Goal: Communication & Community: Share content

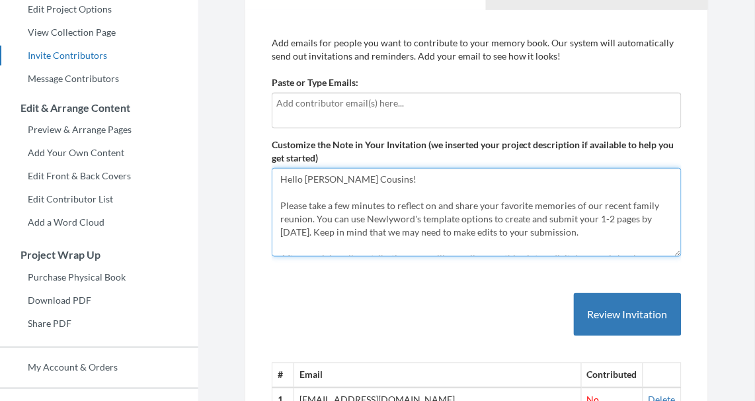
drag, startPoint x: 398, startPoint y: 199, endPoint x: 296, endPoint y: 105, distance: 139.1
click at [297, 106] on form "Paste or Type Emails: Customize the Note in Your Invitation (we inserted your p…" at bounding box center [477, 166] width 410 height 181
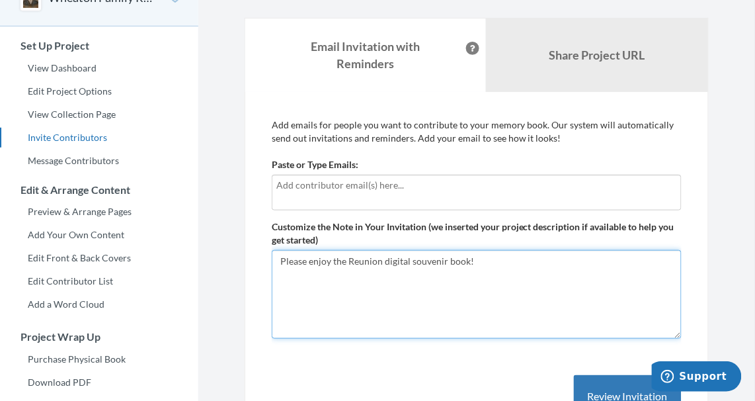
scroll to position [93, 0]
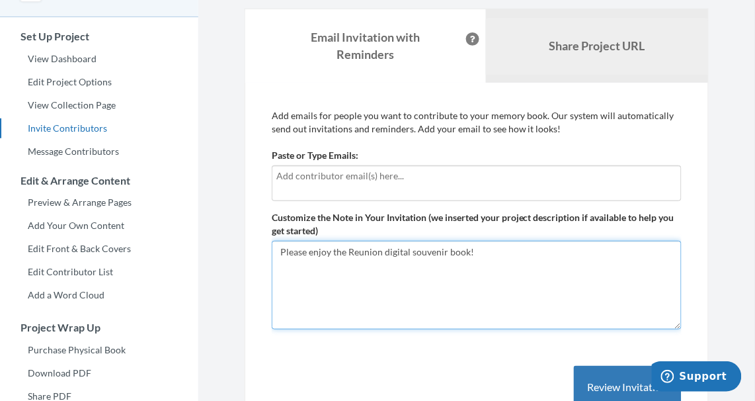
type textarea "Please enjoy the Reunion digital souvenir book!"
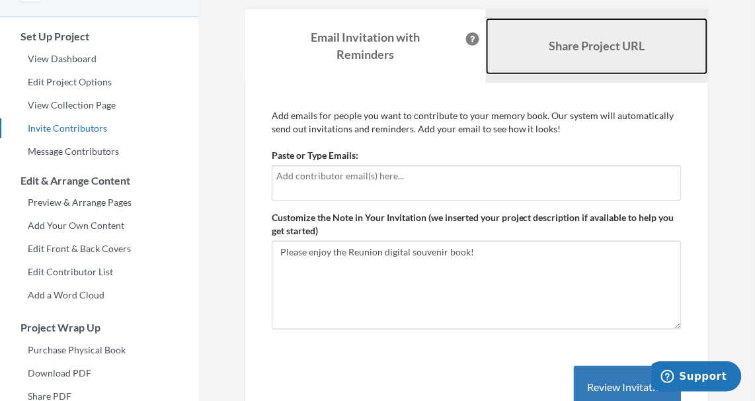
click at [591, 58] on link "Share Project URL" at bounding box center [597, 46] width 222 height 57
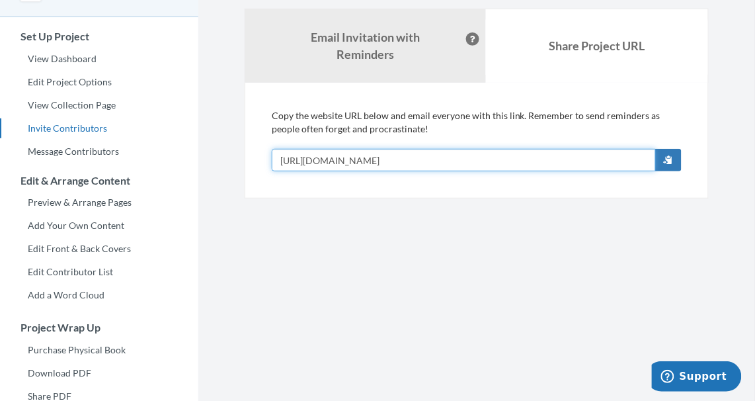
drag, startPoint x: 562, startPoint y: 160, endPoint x: 275, endPoint y: 150, distance: 287.3
click at [276, 150] on input "[URL][DOMAIN_NAME]" at bounding box center [464, 160] width 384 height 22
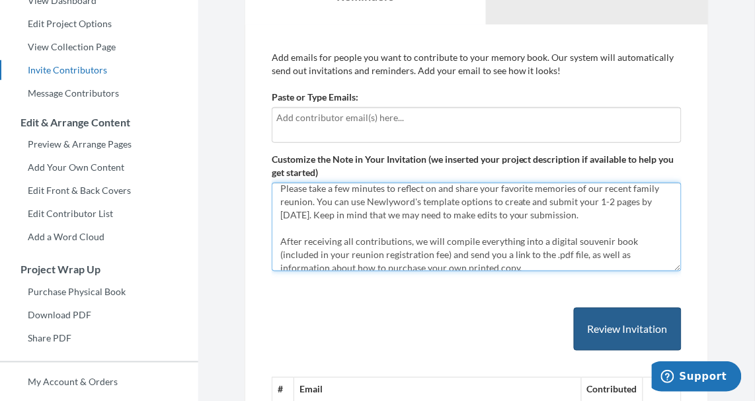
scroll to position [79, 0]
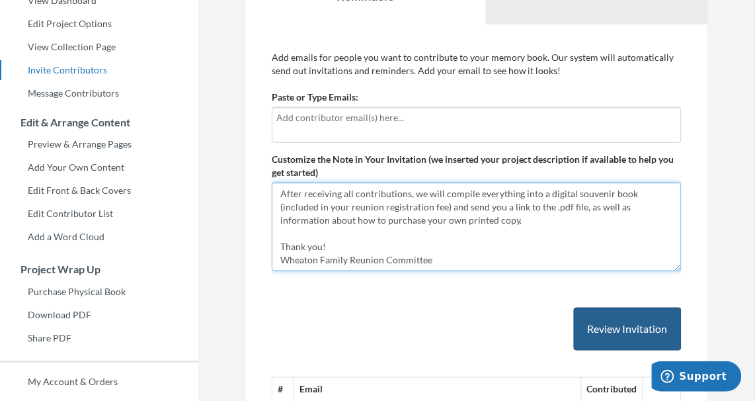
drag, startPoint x: 280, startPoint y: 190, endPoint x: 664, endPoint y: 318, distance: 405.2
click at [664, 271] on form "Paste or Type Emails: Customize the Note in Your Invitation (we inserted your p…" at bounding box center [477, 181] width 410 height 181
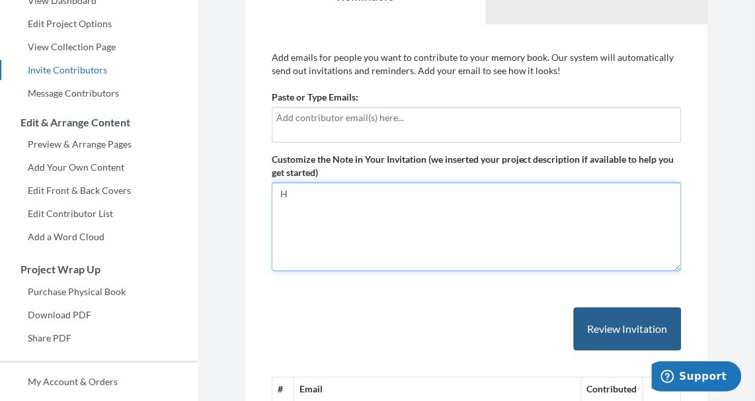
scroll to position [0, 0]
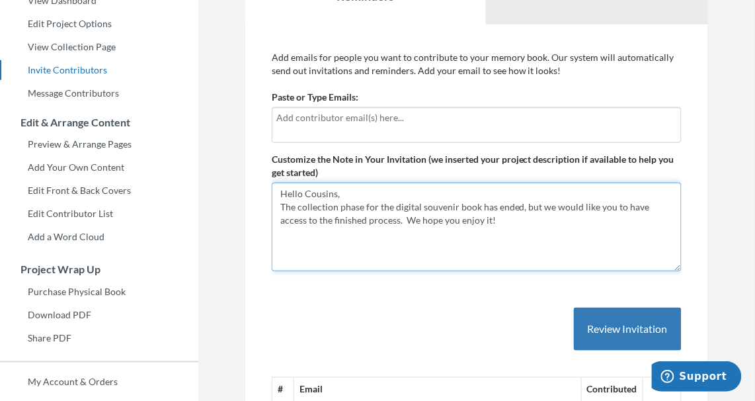
click at [370, 220] on textarea "Hello [PERSON_NAME] Cousins! Please take a few minutes to reflect on and share …" at bounding box center [477, 227] width 410 height 89
click at [499, 218] on textarea "Hello [PERSON_NAME] Cousins! Please take a few minutes to reflect on and share …" at bounding box center [477, 227] width 410 height 89
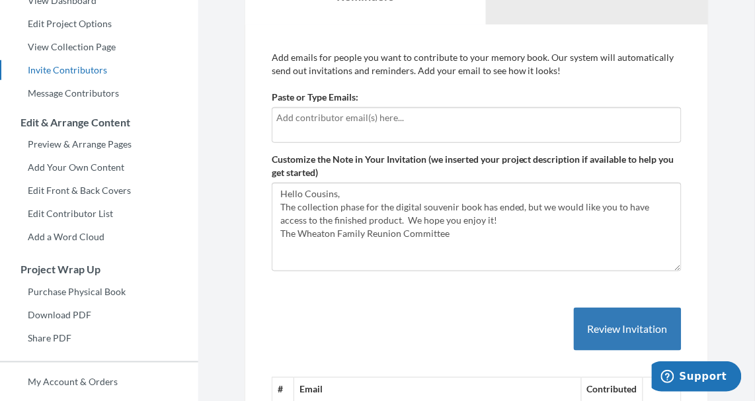
click at [424, 118] on input "text" at bounding box center [477, 117] width 401 height 15
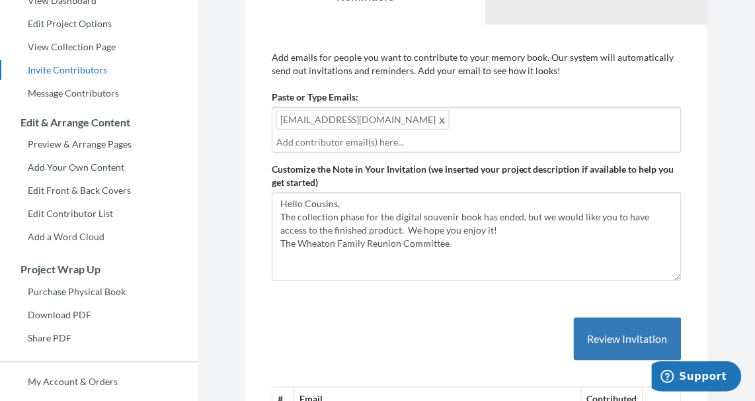
click at [416, 137] on input "text" at bounding box center [477, 142] width 401 height 15
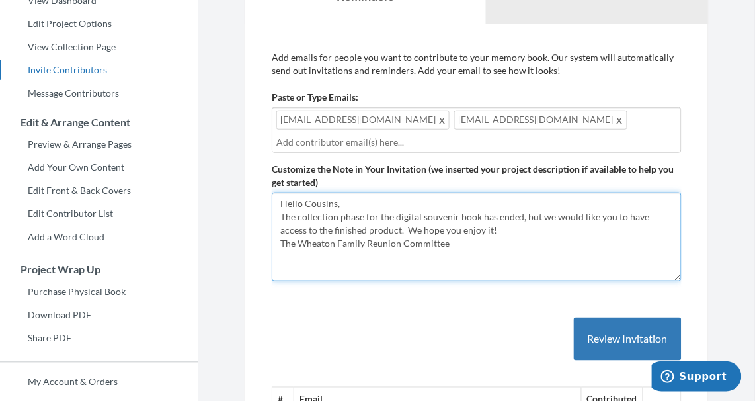
click at [489, 235] on textarea "Hello [PERSON_NAME] Cousins! Please take a few minutes to reflect on and share …" at bounding box center [477, 237] width 410 height 89
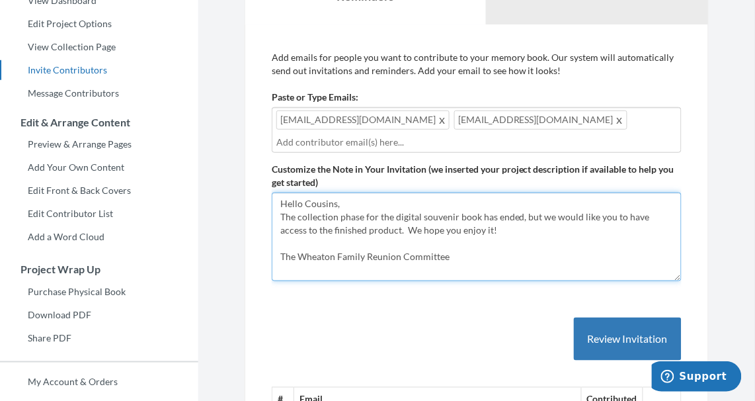
click at [400, 208] on textarea "Hello [PERSON_NAME] Cousins! Please take a few minutes to reflect on and share …" at bounding box center [477, 237] width 410 height 89
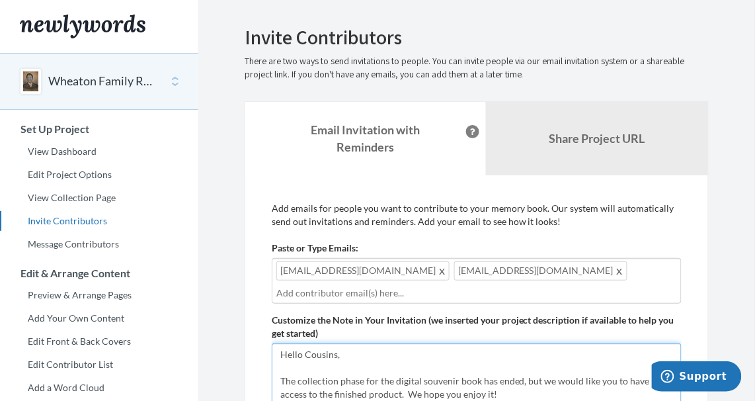
type textarea "Hello Cousins, The collection phase for the digital souvenir book has ended, bu…"
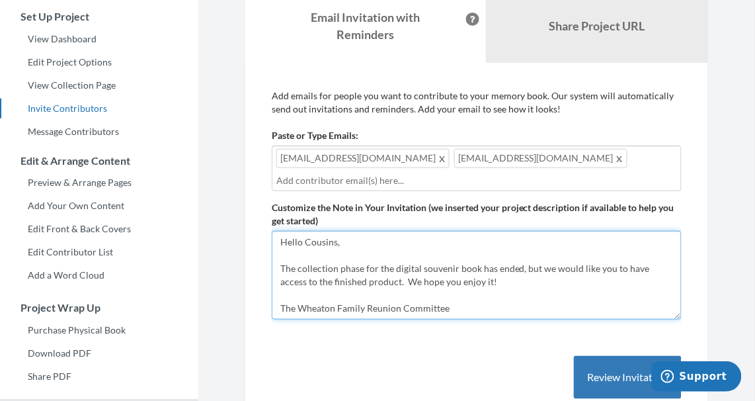
scroll to position [112, 0]
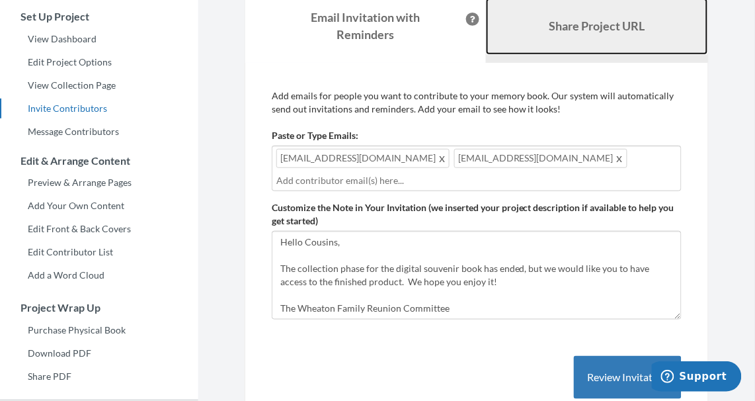
click at [513, 48] on link "Share Project URL" at bounding box center [597, 26] width 222 height 57
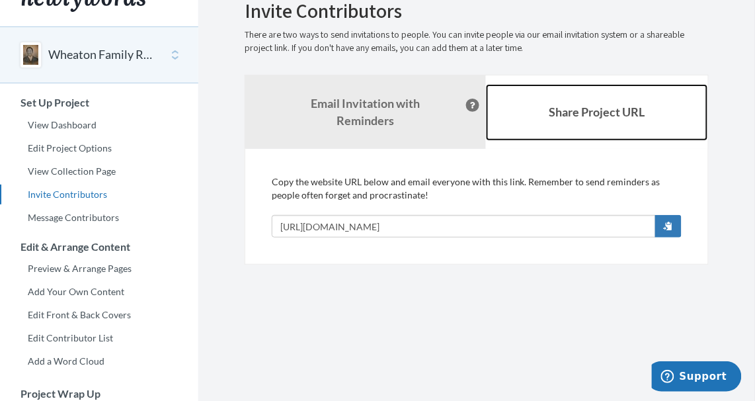
scroll to position [0, 0]
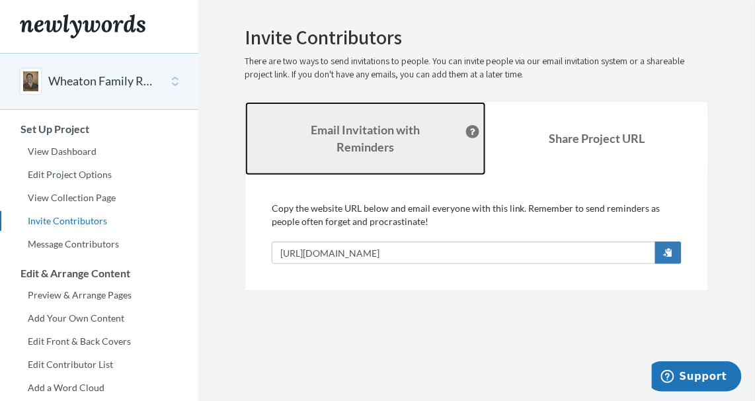
click at [381, 130] on strong "Email Invitation with Reminders" at bounding box center [366, 138] width 109 height 32
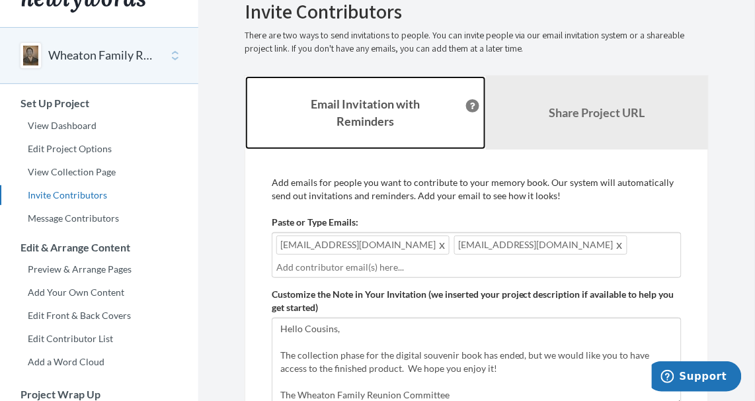
scroll to position [26, 0]
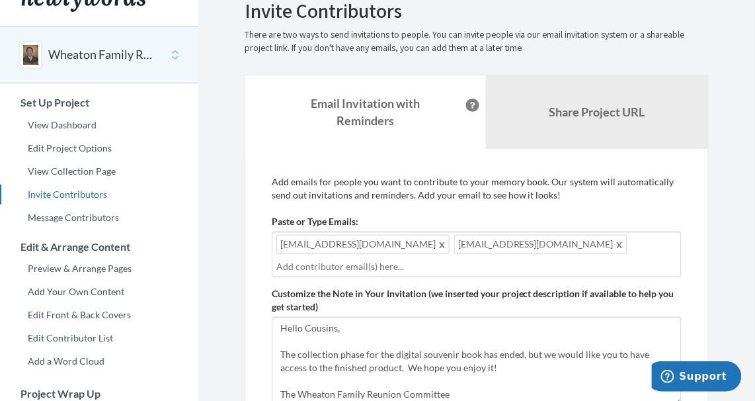
click at [405, 265] on input "text" at bounding box center [477, 266] width 401 height 15
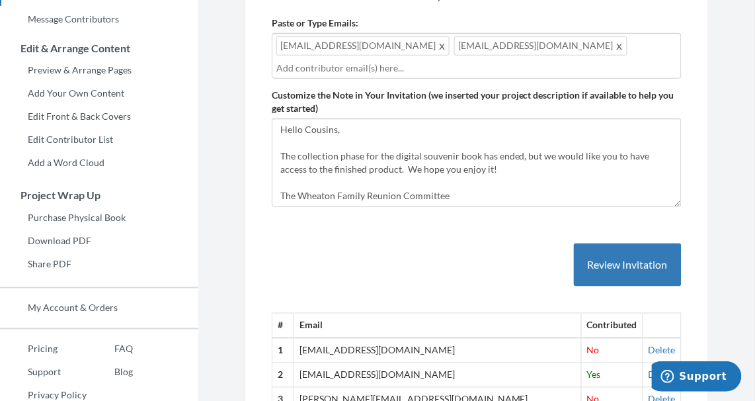
scroll to position [243, 0]
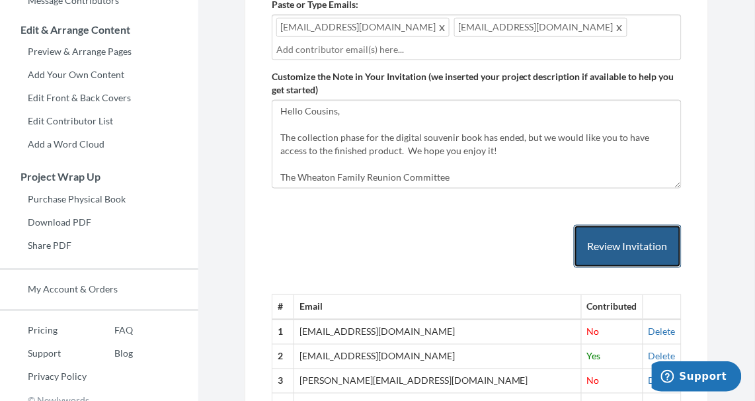
click at [642, 238] on button "Review Invitation" at bounding box center [628, 246] width 108 height 43
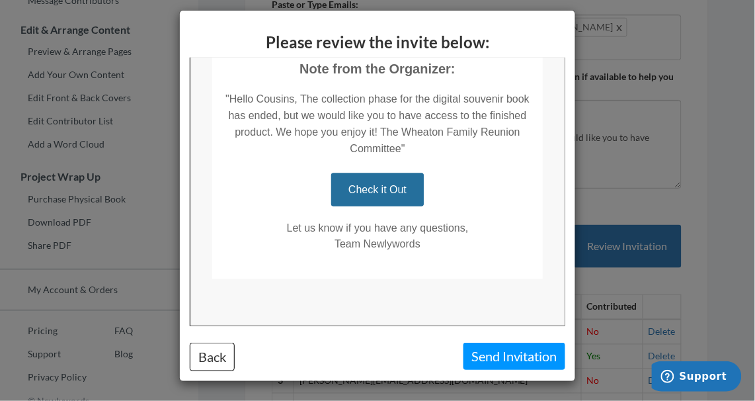
scroll to position [0, 0]
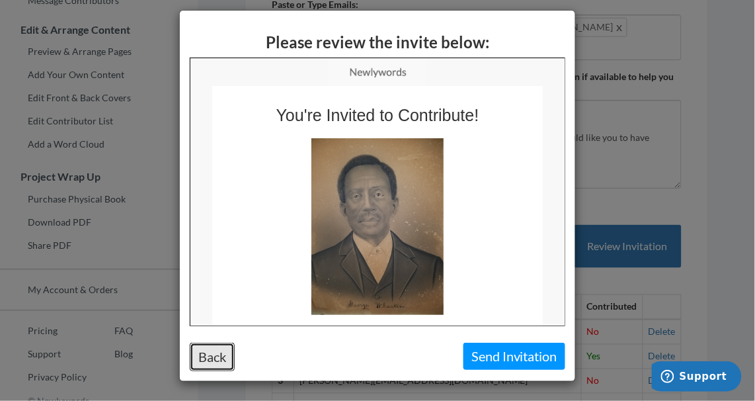
click at [218, 356] on button "Back" at bounding box center [212, 357] width 45 height 28
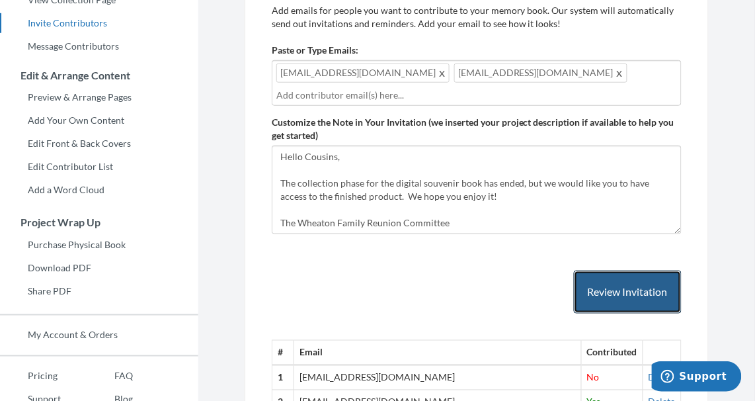
scroll to position [301, 0]
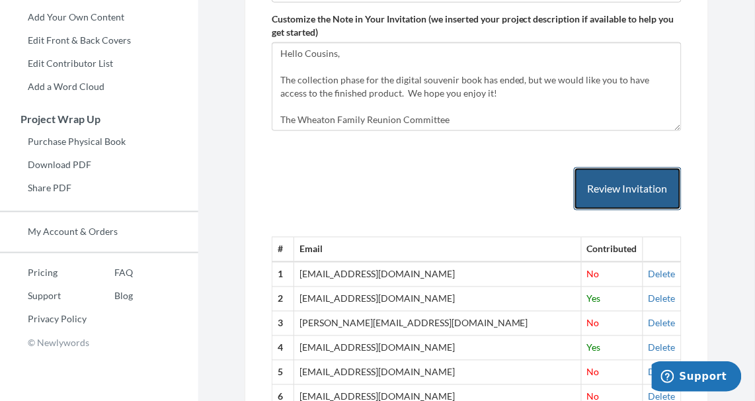
click at [614, 186] on button "Review Invitation" at bounding box center [628, 188] width 108 height 43
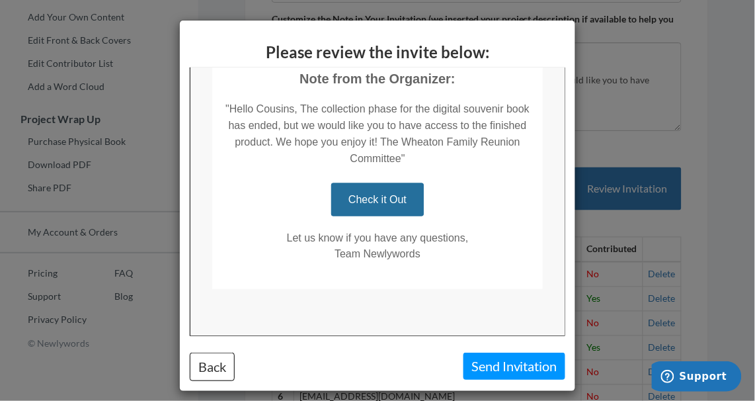
scroll to position [325, 0]
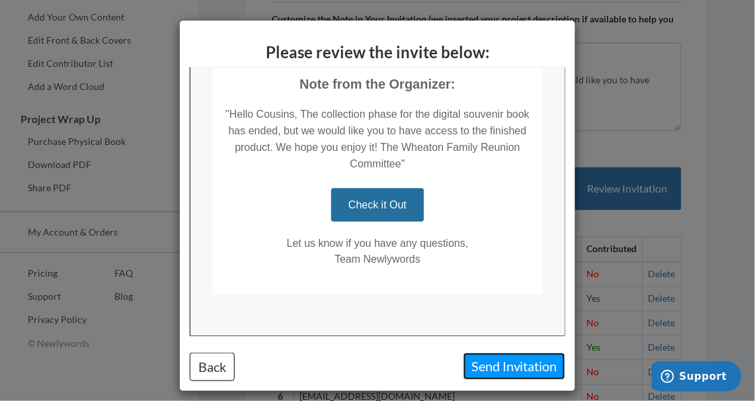
click at [496, 367] on button "Send Invitation" at bounding box center [515, 366] width 102 height 27
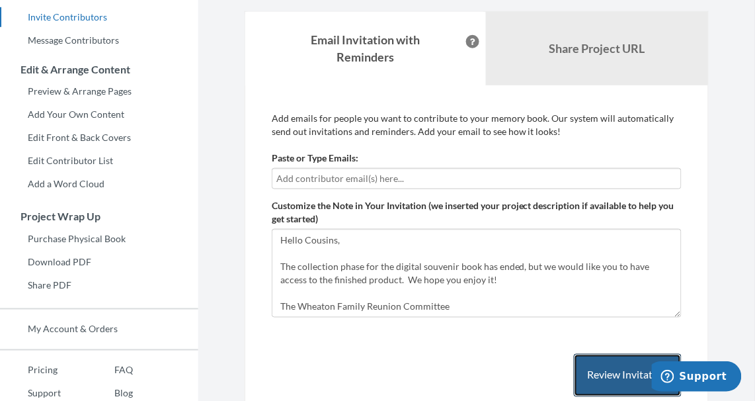
scroll to position [206, 0]
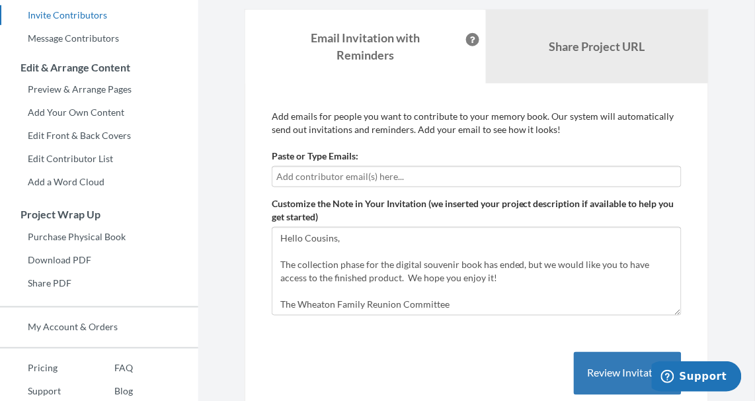
click at [376, 173] on input "text" at bounding box center [477, 176] width 401 height 15
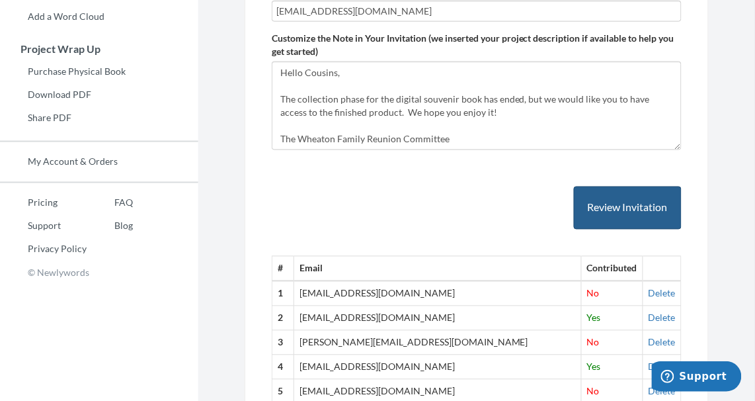
scroll to position [382, 0]
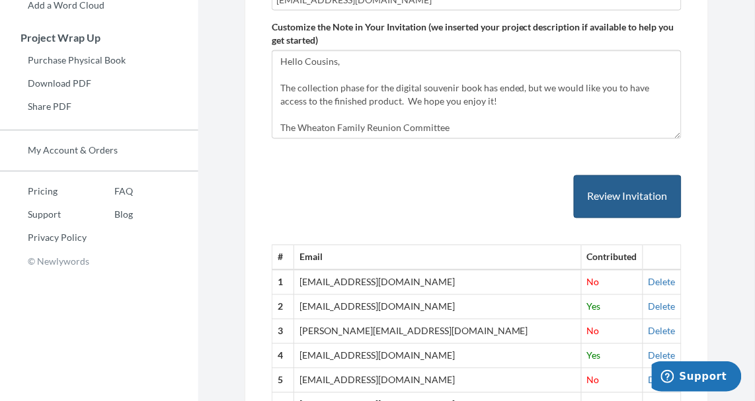
type input "[EMAIL_ADDRESS][DOMAIN_NAME]"
click at [646, 195] on button "Review Invitation" at bounding box center [628, 196] width 108 height 43
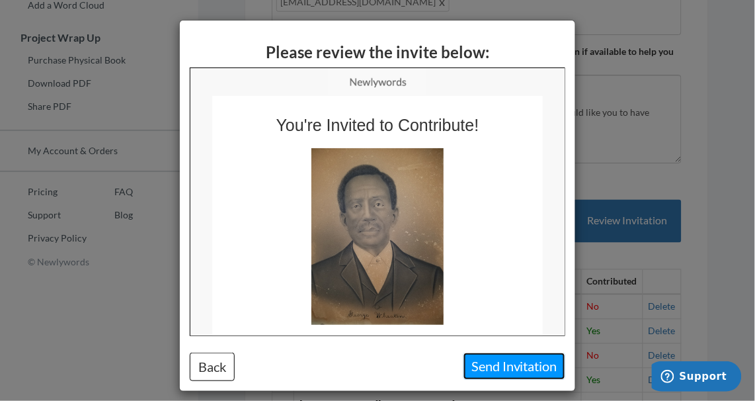
click at [527, 359] on button "Send Invitation" at bounding box center [515, 366] width 102 height 27
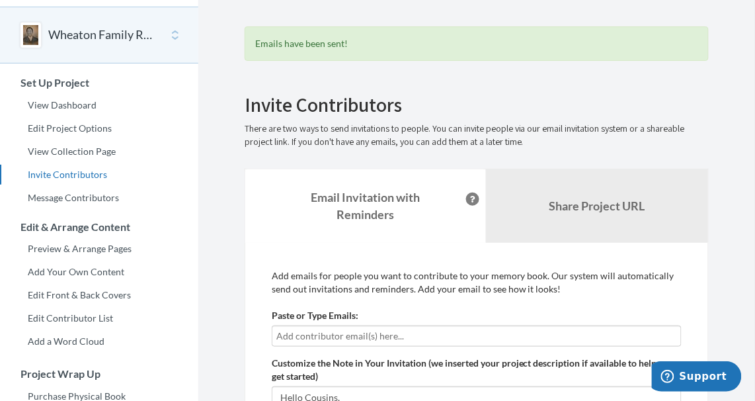
scroll to position [0, 0]
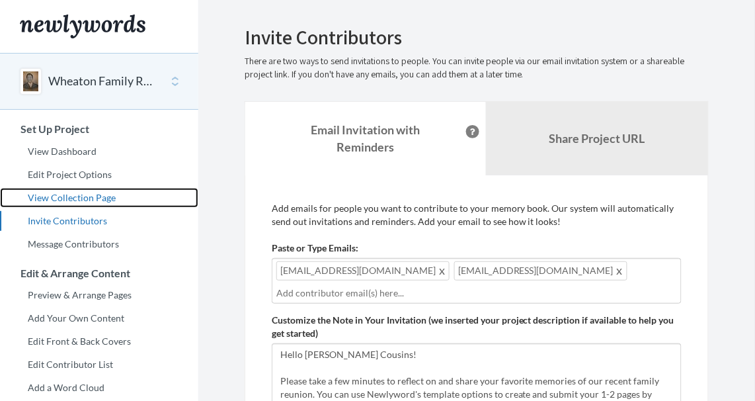
click at [75, 200] on link "View Collection Page" at bounding box center [99, 198] width 198 height 20
